Goal: Information Seeking & Learning: Check status

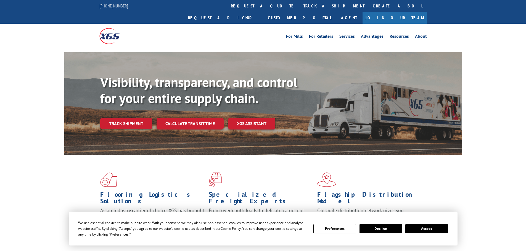
click at [126, 121] on div "Visibility, transparency, and control for your entire supply chain. Track shipm…" at bounding box center [280, 113] width 361 height 77
click at [125, 118] on link "Track shipment" at bounding box center [126, 124] width 52 height 12
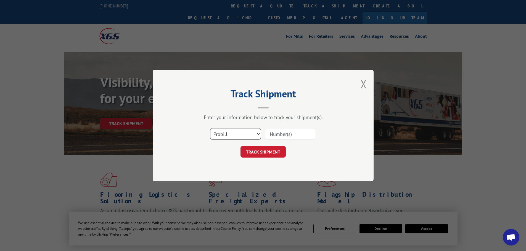
click at [247, 132] on select "Select category... Probill BOL PO" at bounding box center [235, 134] width 51 height 12
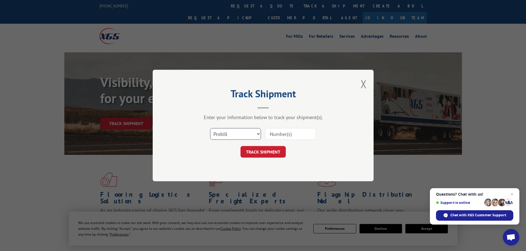
select select "bol"
click at [210, 128] on select "Select category... Probill BOL PO" at bounding box center [235, 134] width 51 height 12
click at [272, 136] on input at bounding box center [290, 134] width 51 height 12
paste input "7060231"
type input "7060231"
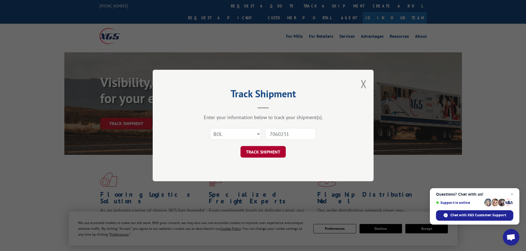
click at [265, 151] on button "TRACK SHIPMENT" at bounding box center [262, 152] width 45 height 12
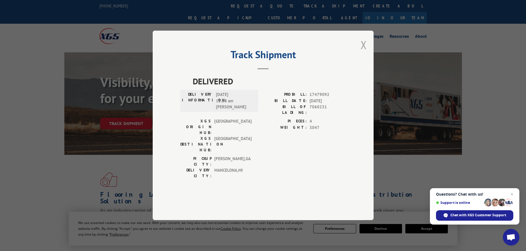
click at [364, 52] on button "Close modal" at bounding box center [363, 45] width 6 height 15
